Goal: Find specific page/section: Find specific page/section

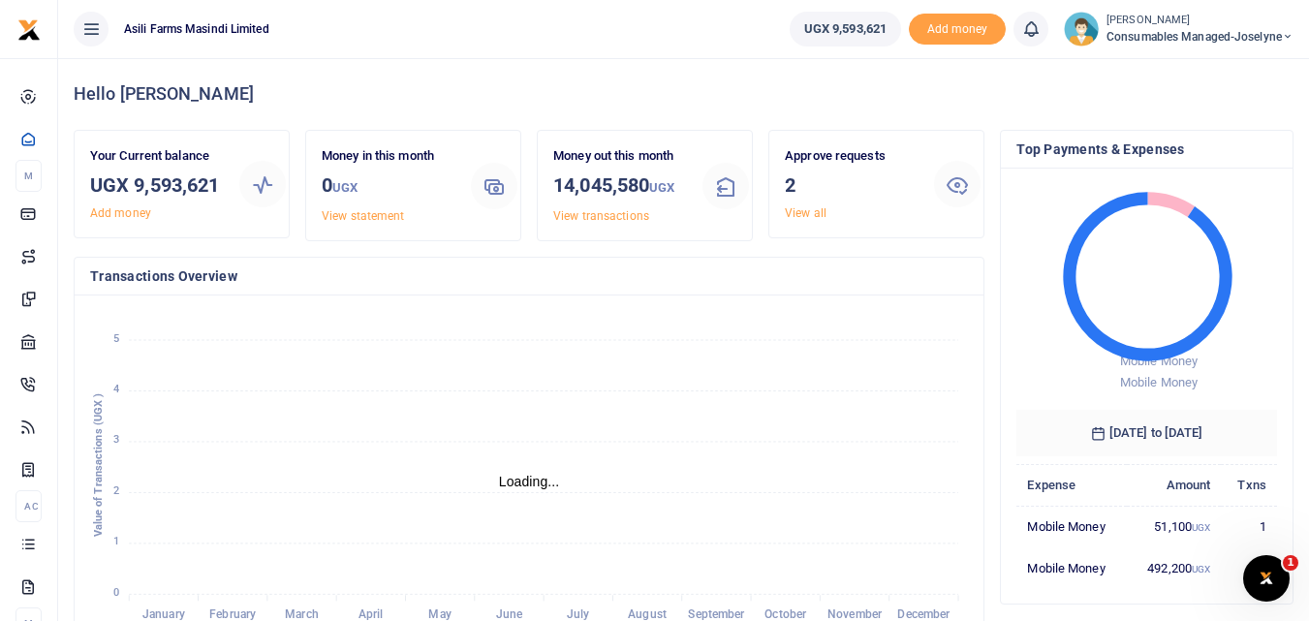
scroll to position [16, 16]
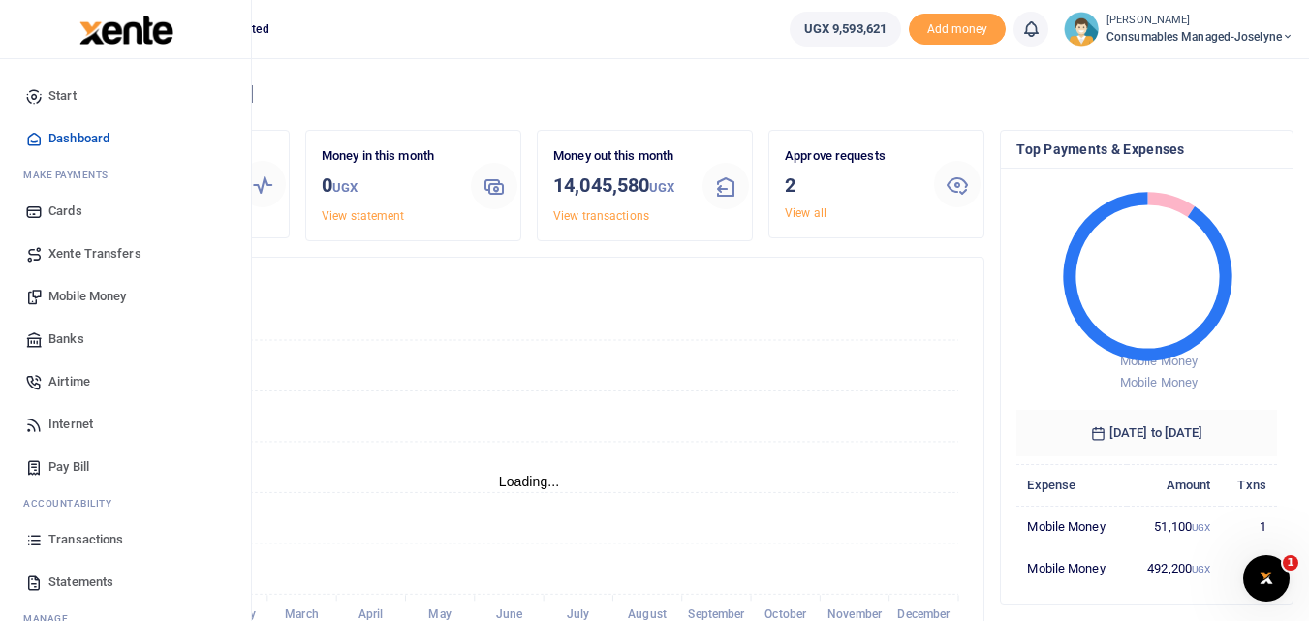
click at [38, 544] on icon at bounding box center [33, 539] width 17 height 17
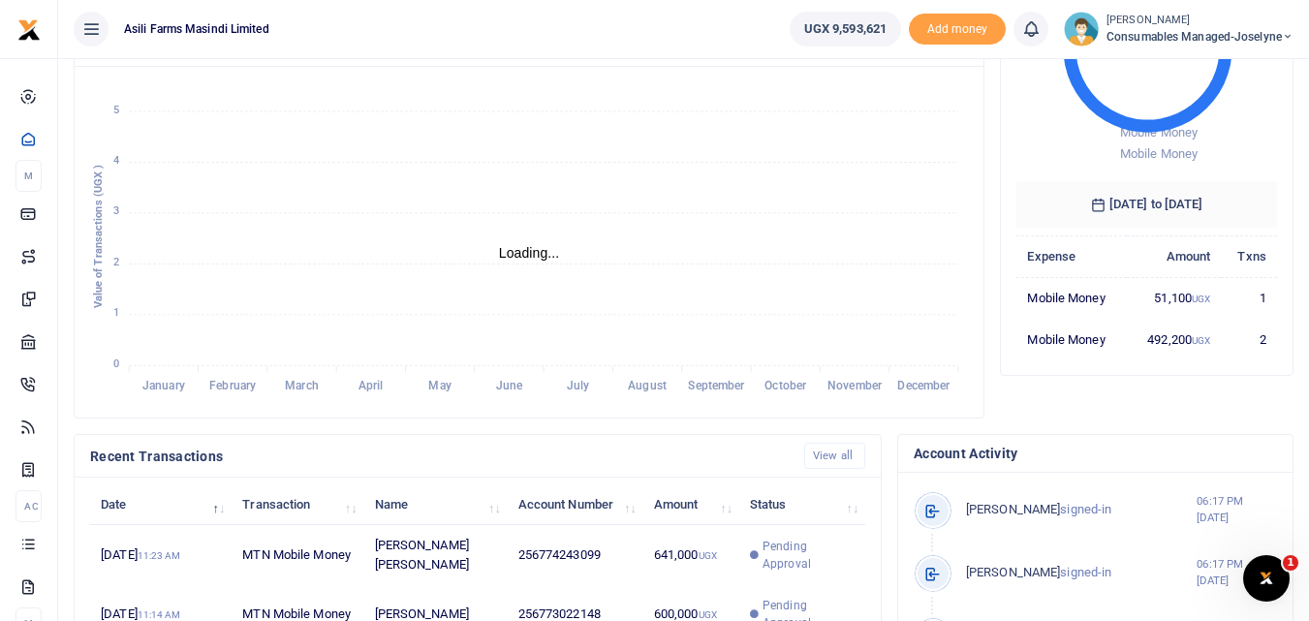
scroll to position [233, 0]
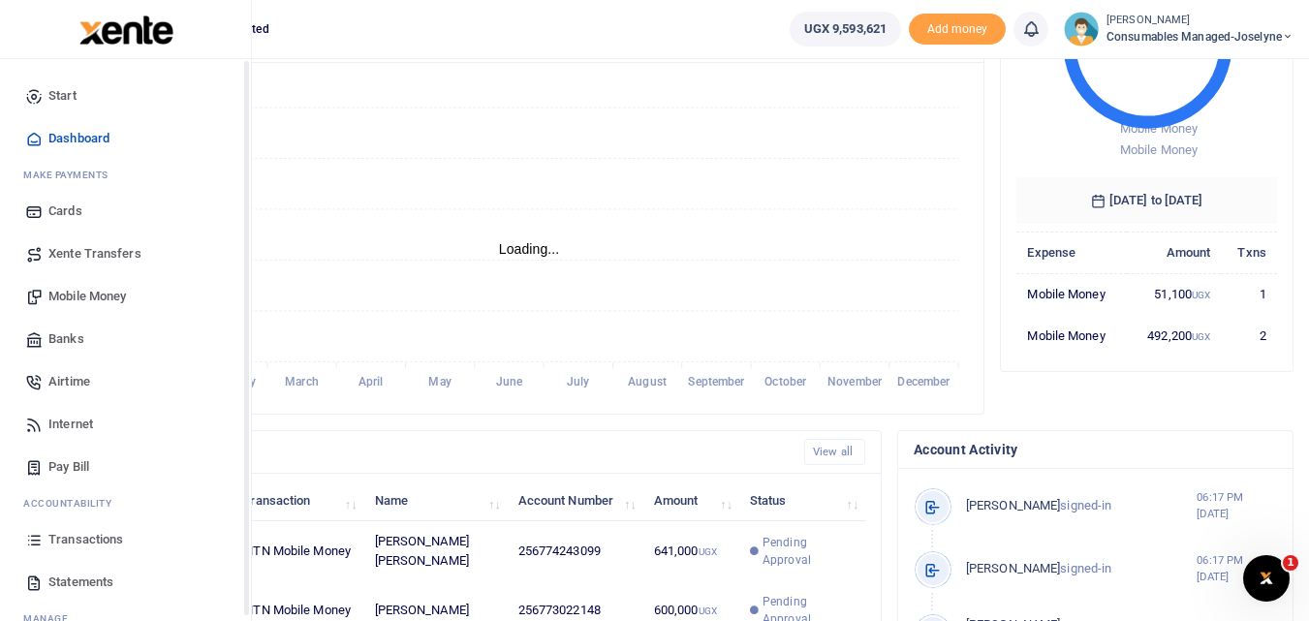
click at [42, 540] on icon at bounding box center [33, 539] width 17 height 17
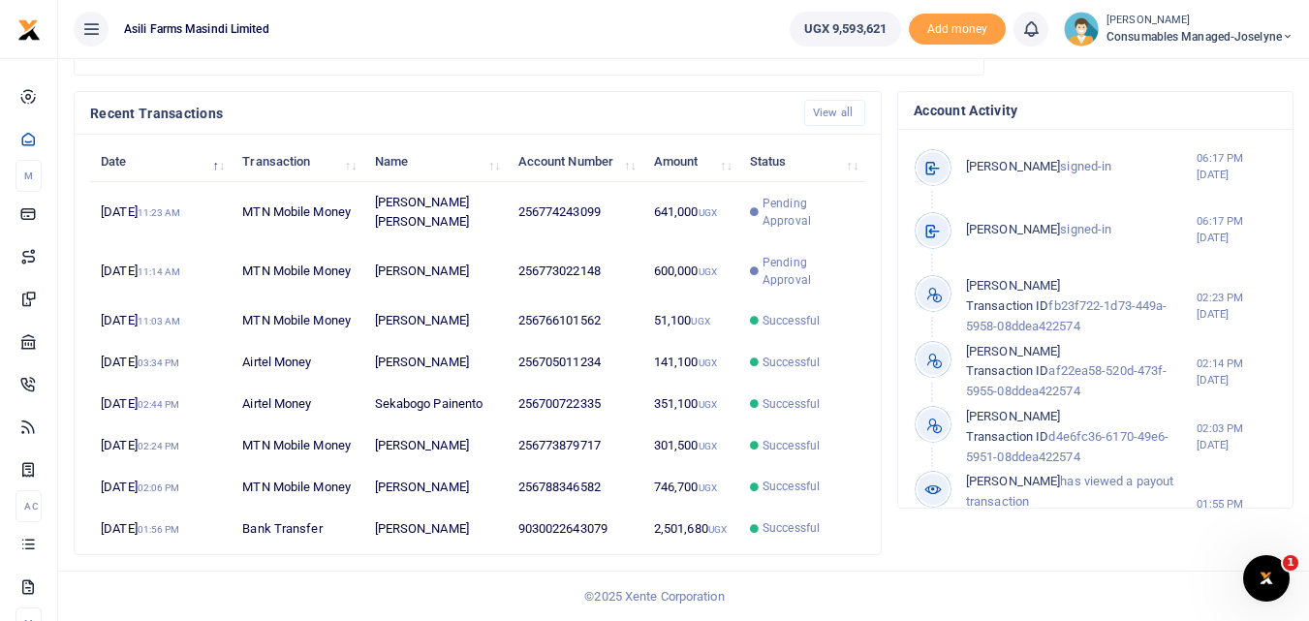
scroll to position [708, 0]
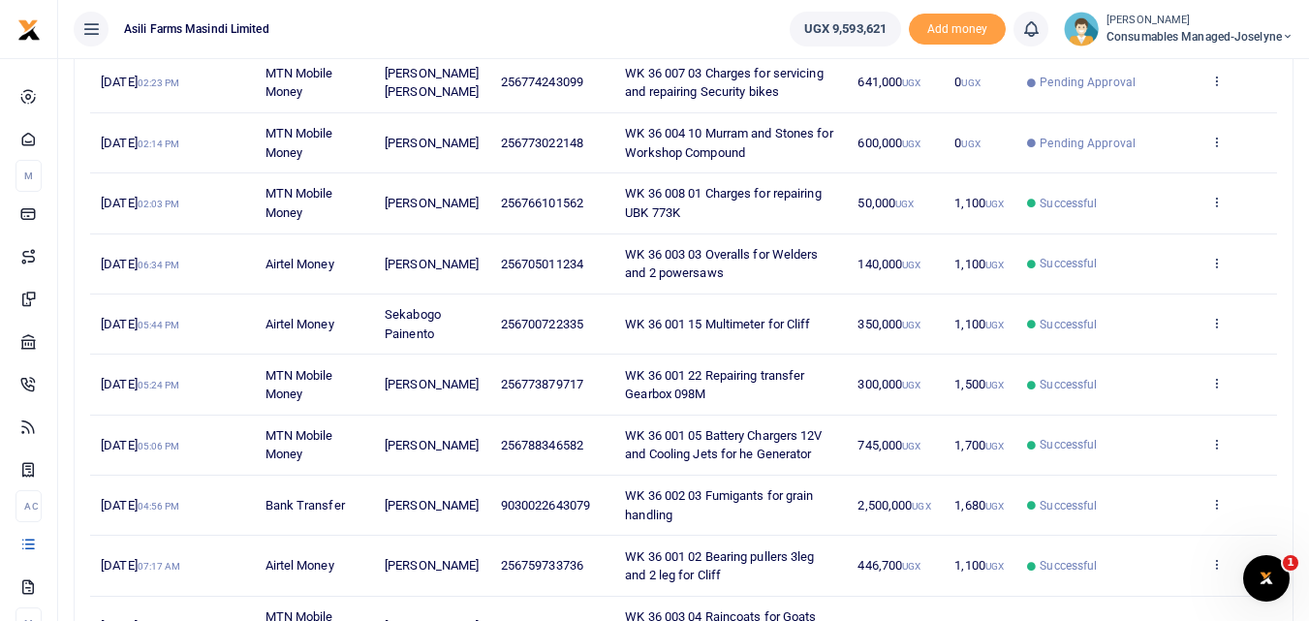
scroll to position [311, 0]
